Goal: Complete application form

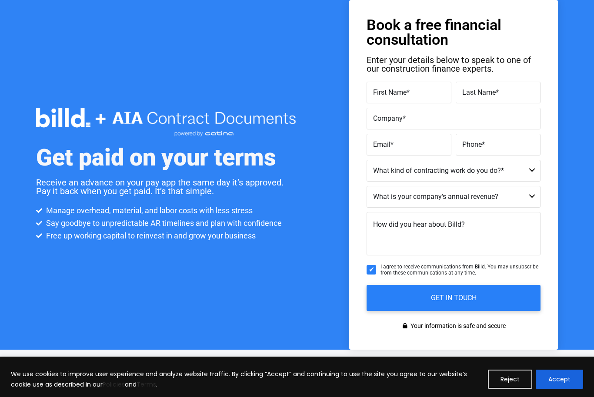
click at [401, 100] on input "First Name *" at bounding box center [408, 93] width 85 height 22
type input "[PERSON_NAME]"
click at [476, 91] on span "Last Name" at bounding box center [478, 92] width 33 height 8
click at [476, 91] on input "Last Name *" at bounding box center [498, 93] width 85 height 22
type input "[PERSON_NAME]"
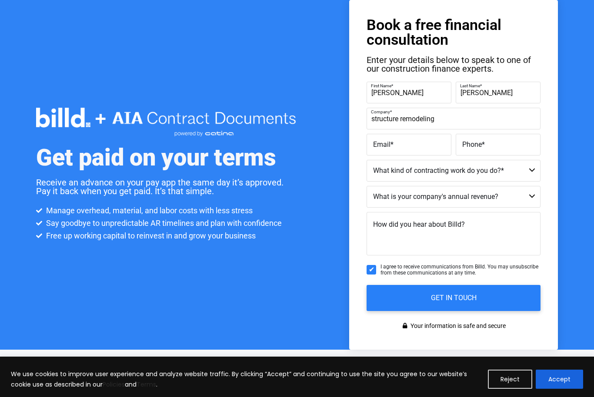
type input "structure remodeling"
type input "[PERSON_NAME][EMAIL_ADDRESS][PERSON_NAME][DOMAIN_NAME]"
type input "[PHONE_NUMBER]"
click at [512, 174] on select "Residential Not a Contractor Commercial and Residential Commercial" at bounding box center [453, 171] width 174 height 22
select select "Commercial and Residential"
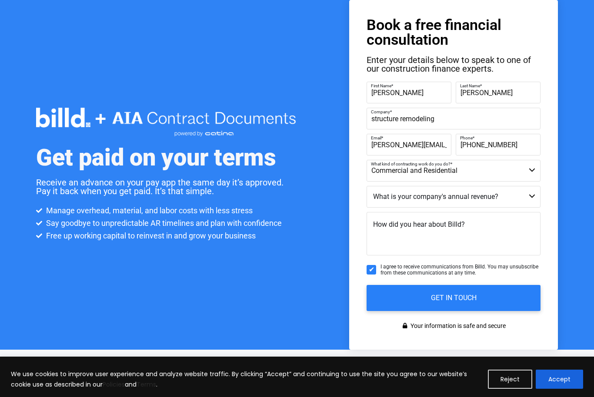
click at [513, 200] on select "Less than $1M $1M - $2M $2M - $4M $4M - $8M $8M - $25M $25M - $40M $40M +" at bounding box center [453, 197] width 174 height 22
select select "$8M - $25M"
click at [406, 229] on label "How did you hear about Billd?" at bounding box center [419, 225] width 92 height 13
click at [406, 229] on textarea "How did you hear about Billd?" at bounding box center [453, 233] width 174 height 43
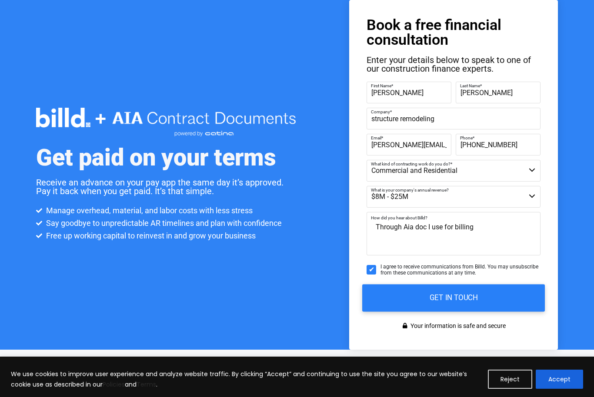
type textarea "Through Aia doc I use for billing"
click at [441, 303] on input "GET IN TOUCH" at bounding box center [453, 297] width 183 height 27
